Goal: Check status: Check status

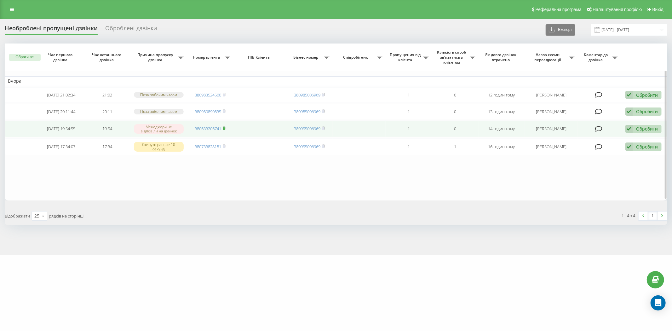
click at [224, 128] on rect at bounding box center [224, 128] width 2 height 3
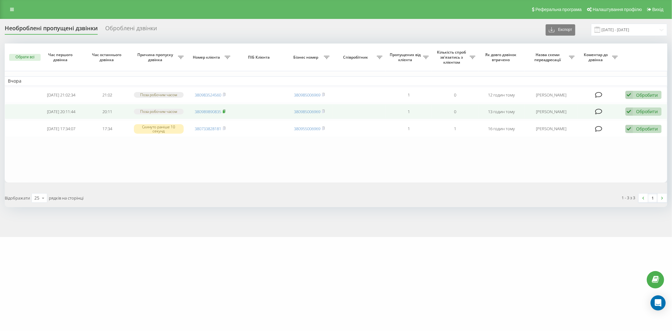
click at [225, 109] on icon at bounding box center [224, 110] width 2 height 3
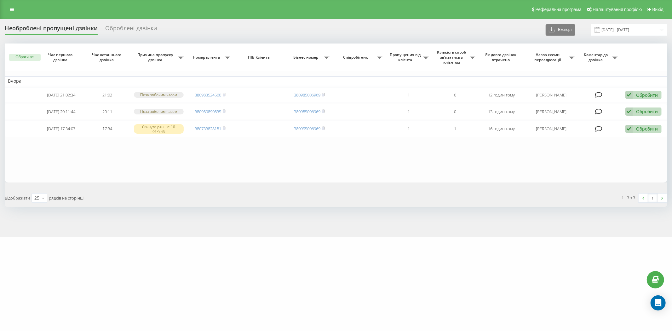
drag, startPoint x: 194, startPoint y: 155, endPoint x: 114, endPoint y: 84, distance: 107.1
click at [194, 155] on table "Вчора 2025-09-22 21:02:34 21:02 Поза робочим часом 380983524560 380985006969 1 …" at bounding box center [336, 112] width 663 height 139
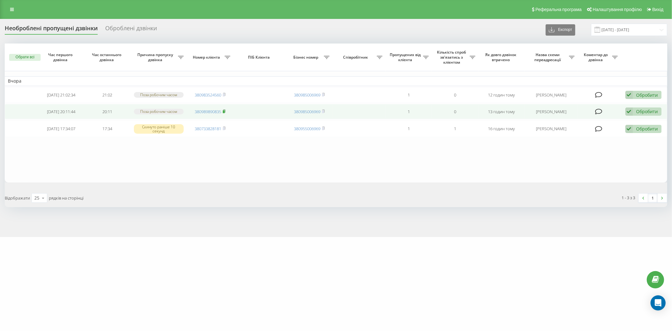
click at [225, 110] on rect at bounding box center [224, 111] width 2 height 3
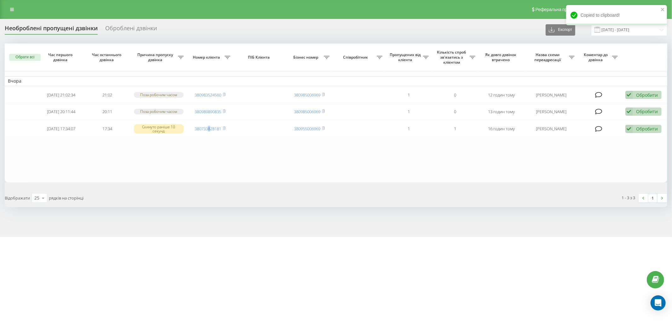
click at [209, 181] on table "Вчора [DATE] 21:02:34 21:02 Поза робочим часом 380983524560 380985006969 1 0 12…" at bounding box center [336, 112] width 663 height 139
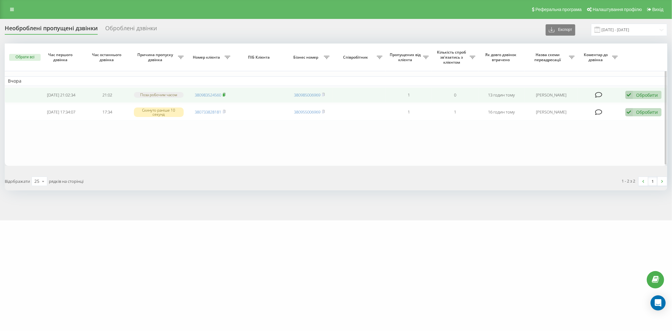
click at [225, 93] on icon at bounding box center [224, 95] width 3 height 4
click at [653, 95] on div "Обробити" at bounding box center [648, 95] width 22 height 6
click at [600, 104] on div "Не вдалося зв'язатися" at bounding box center [603, 104] width 118 height 11
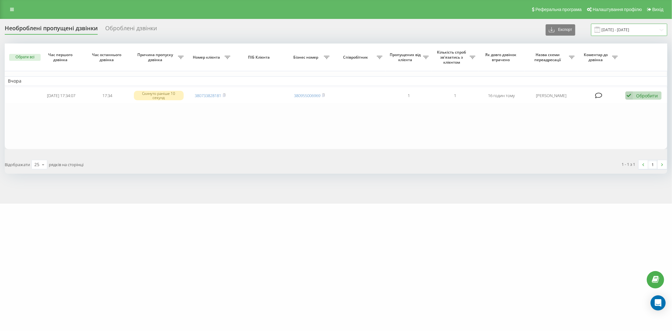
click at [606, 27] on input "[DATE] - [DATE]" at bounding box center [629, 30] width 76 height 12
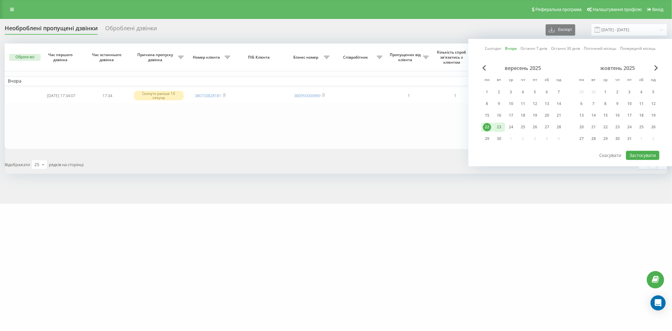
click at [497, 128] on div "23" at bounding box center [499, 127] width 8 height 8
click at [637, 153] on button "Застосувати" at bounding box center [642, 155] width 33 height 9
type input "[DATE] - [DATE]"
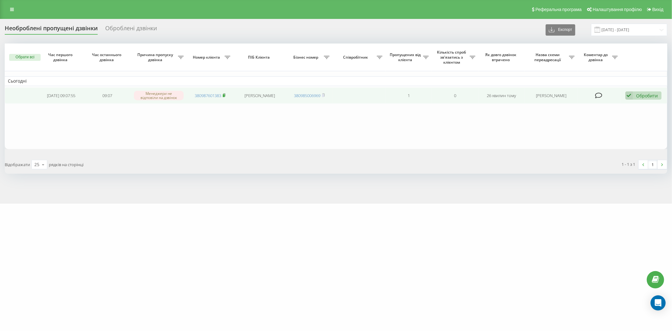
click at [226, 95] on icon at bounding box center [224, 95] width 3 height 4
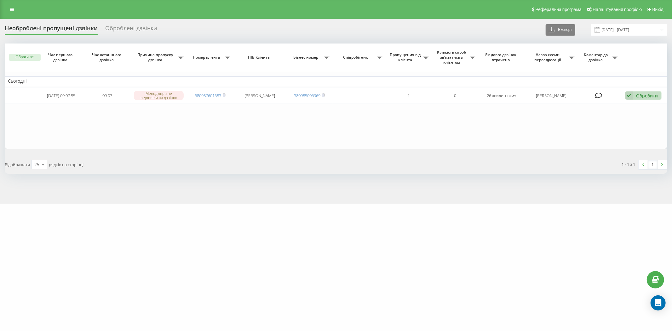
click at [170, 116] on table "Сьогодні 2025-09-23 09:07:55 09:07 Менеджери не відповіли на дзвінок 3809876013…" at bounding box center [336, 96] width 663 height 106
